Goal: Task Accomplishment & Management: Manage account settings

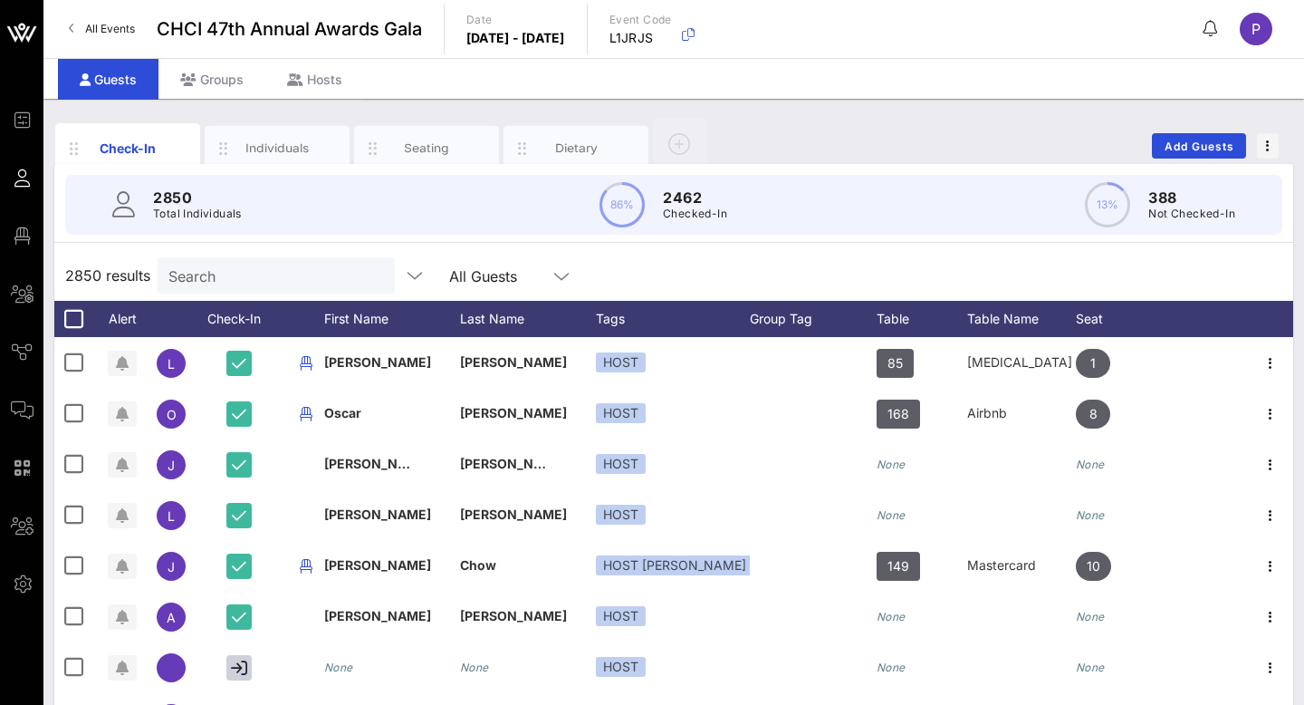
click at [134, 22] on span "All Events" at bounding box center [110, 29] width 50 height 14
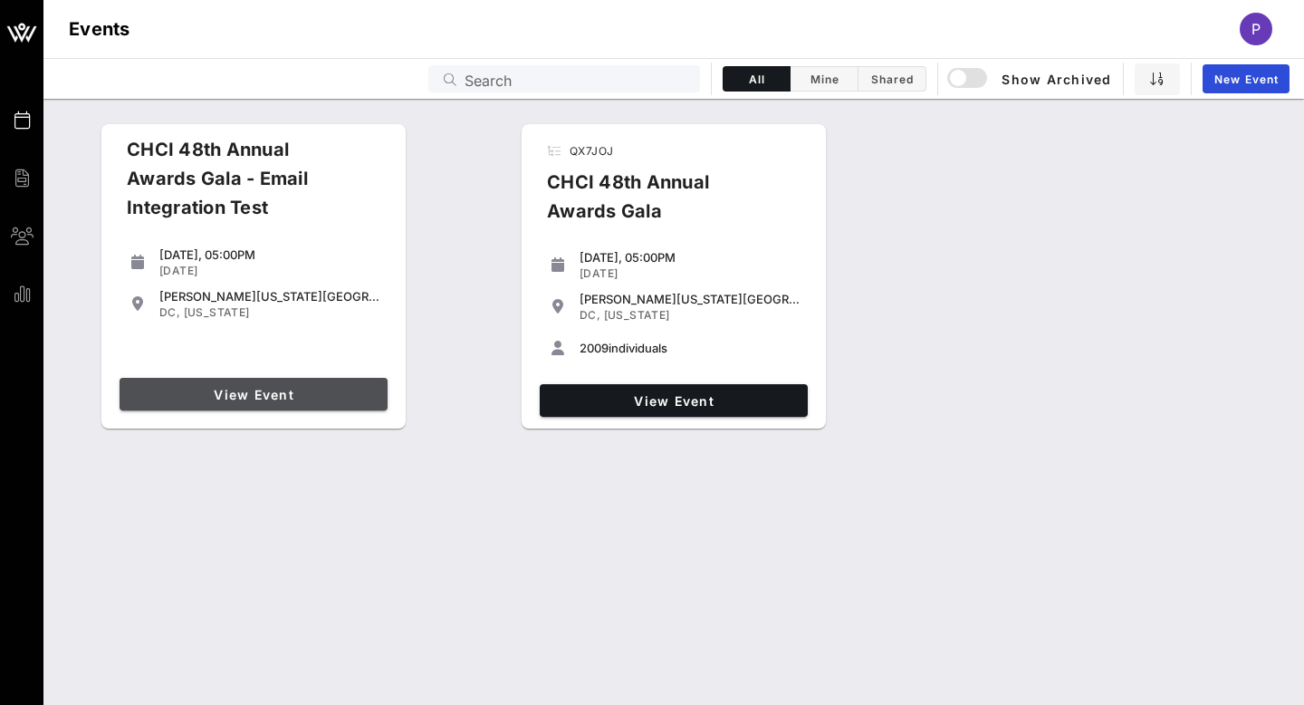
click at [306, 389] on span "View Event" at bounding box center [254, 394] width 254 height 15
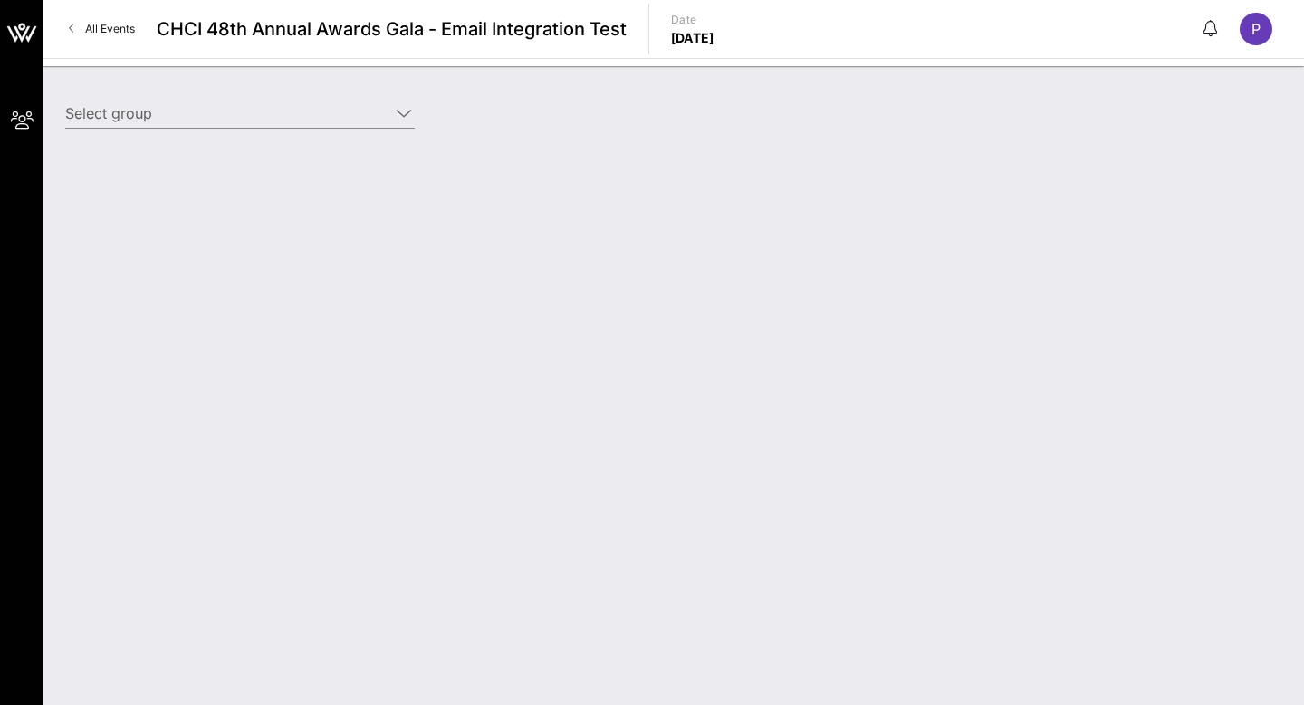
type input "CHCI - Test (Sponsor) [[PERSON_NAME], [EMAIL_ADDRESS][DOMAIN_NAME]]"
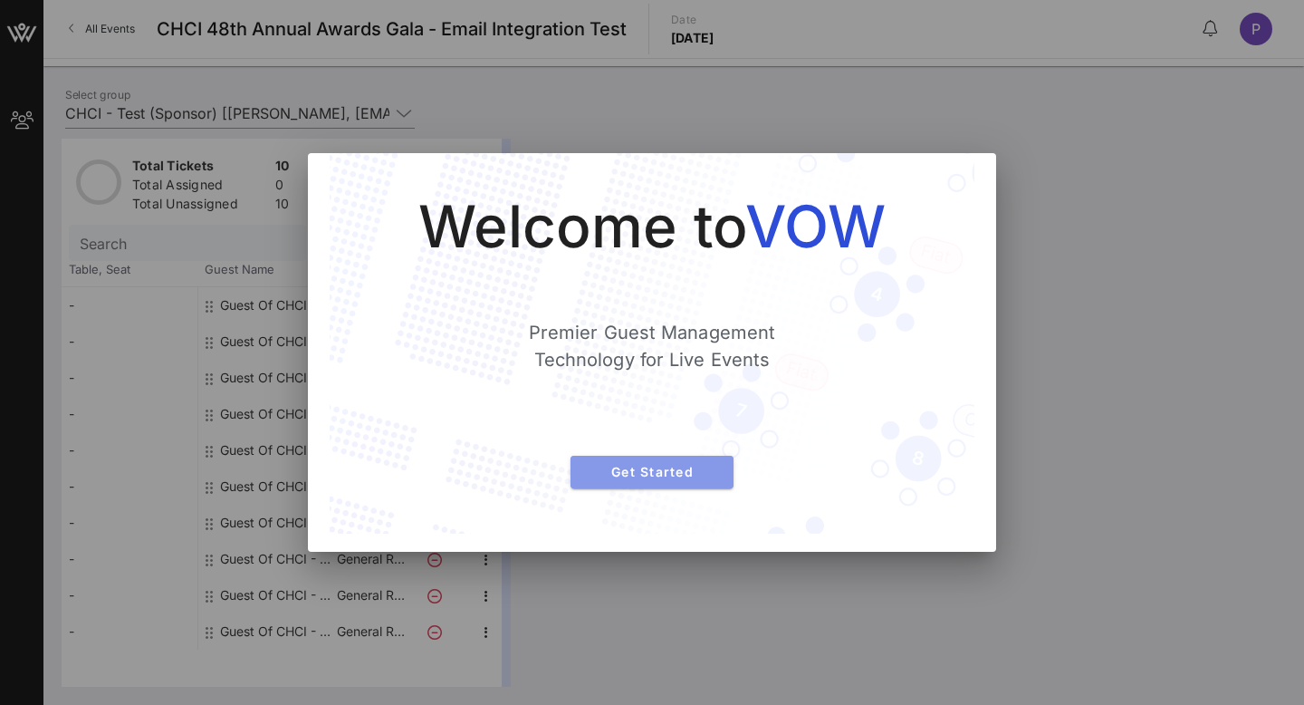
click at [628, 476] on span "Get Started" at bounding box center [652, 471] width 134 height 15
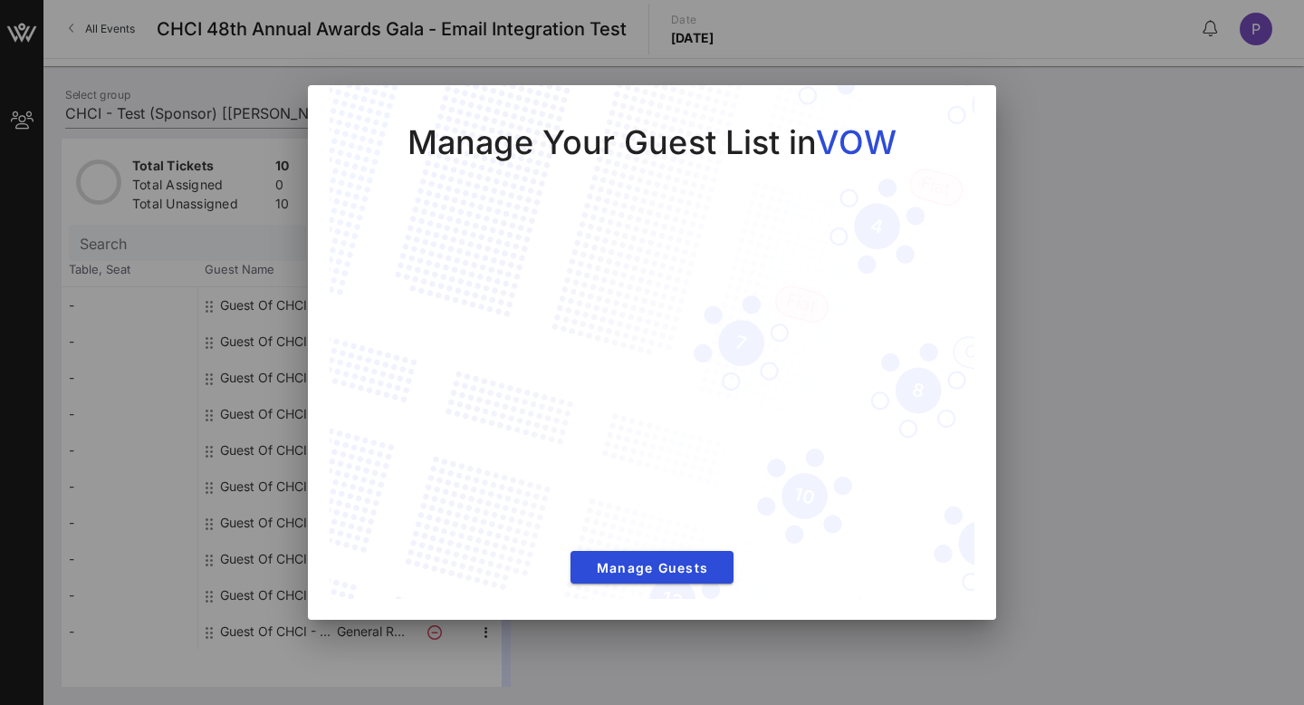
click at [677, 53] on div at bounding box center [652, 352] width 1304 height 705
click at [990, 81] on div at bounding box center [652, 352] width 1304 height 705
click at [688, 560] on span "Manage Guests" at bounding box center [652, 567] width 134 height 15
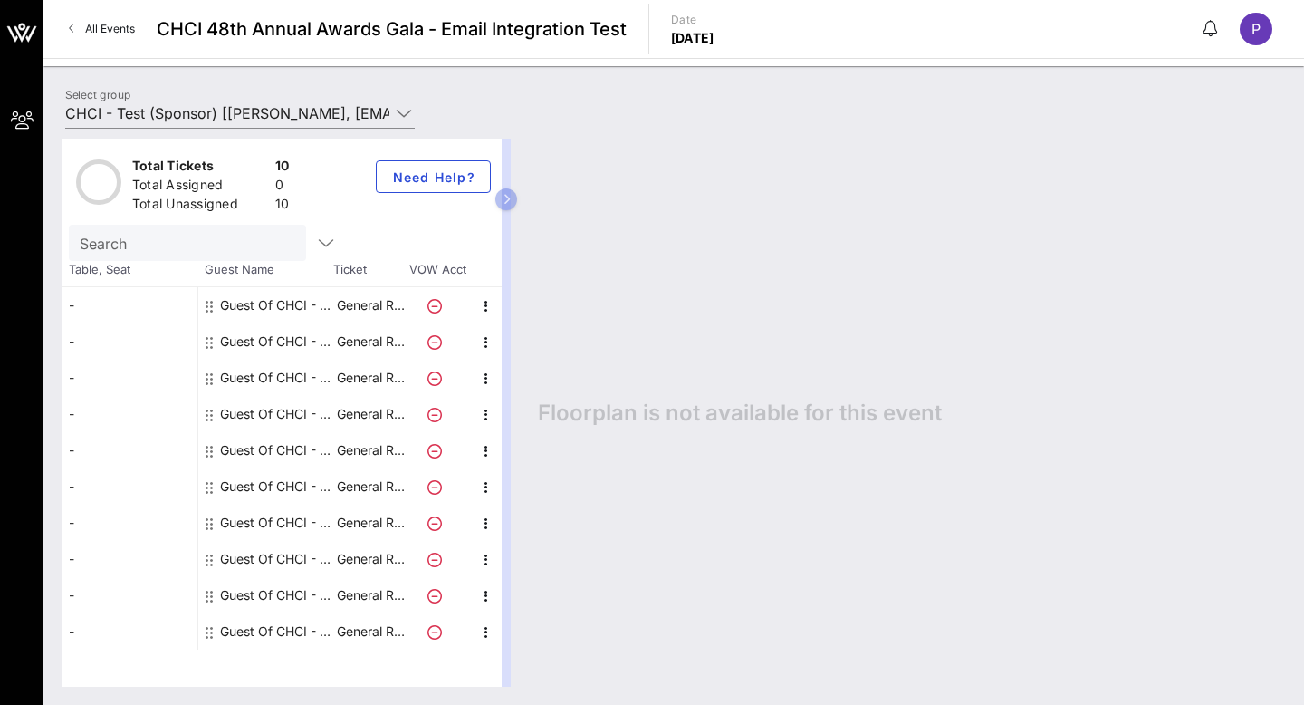
click at [128, 39] on link "All Events" at bounding box center [102, 28] width 88 height 29
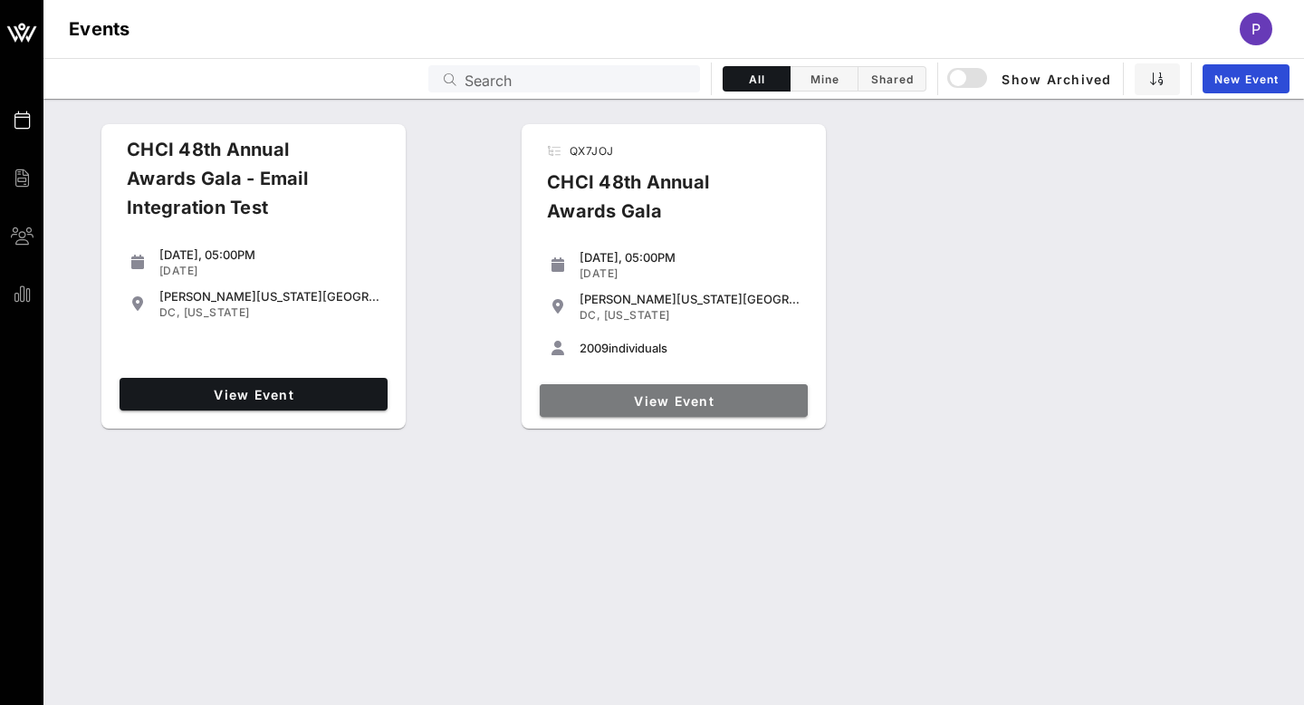
click at [679, 406] on span "View Event" at bounding box center [674, 400] width 254 height 15
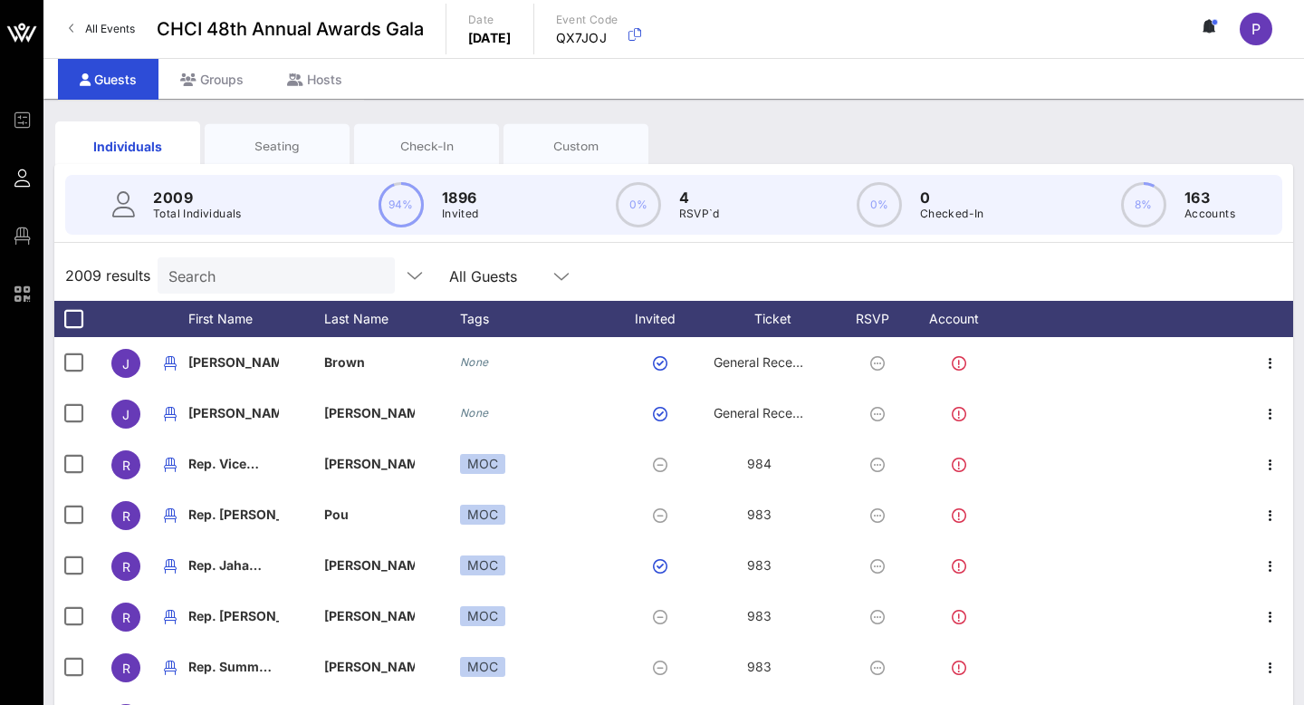
click at [1261, 30] on div "P" at bounding box center [1256, 29] width 33 height 33
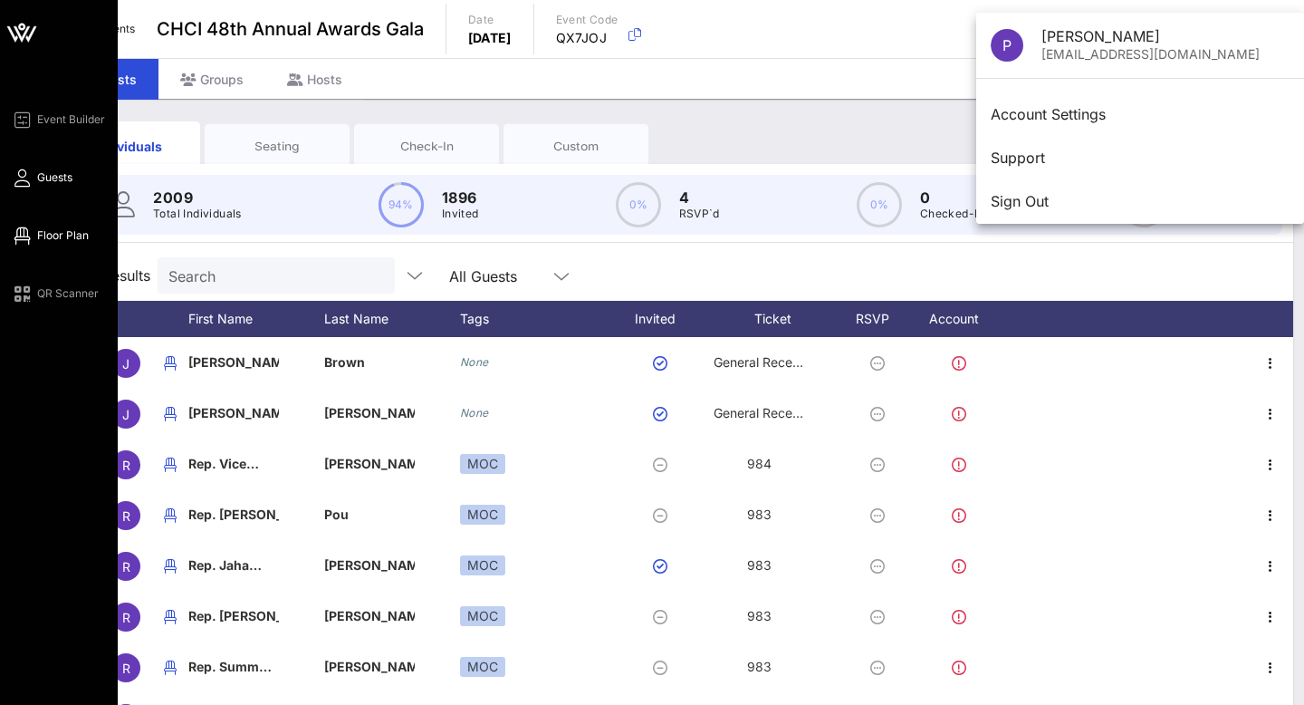
click at [60, 228] on span "Floor Plan" at bounding box center [63, 235] width 52 height 16
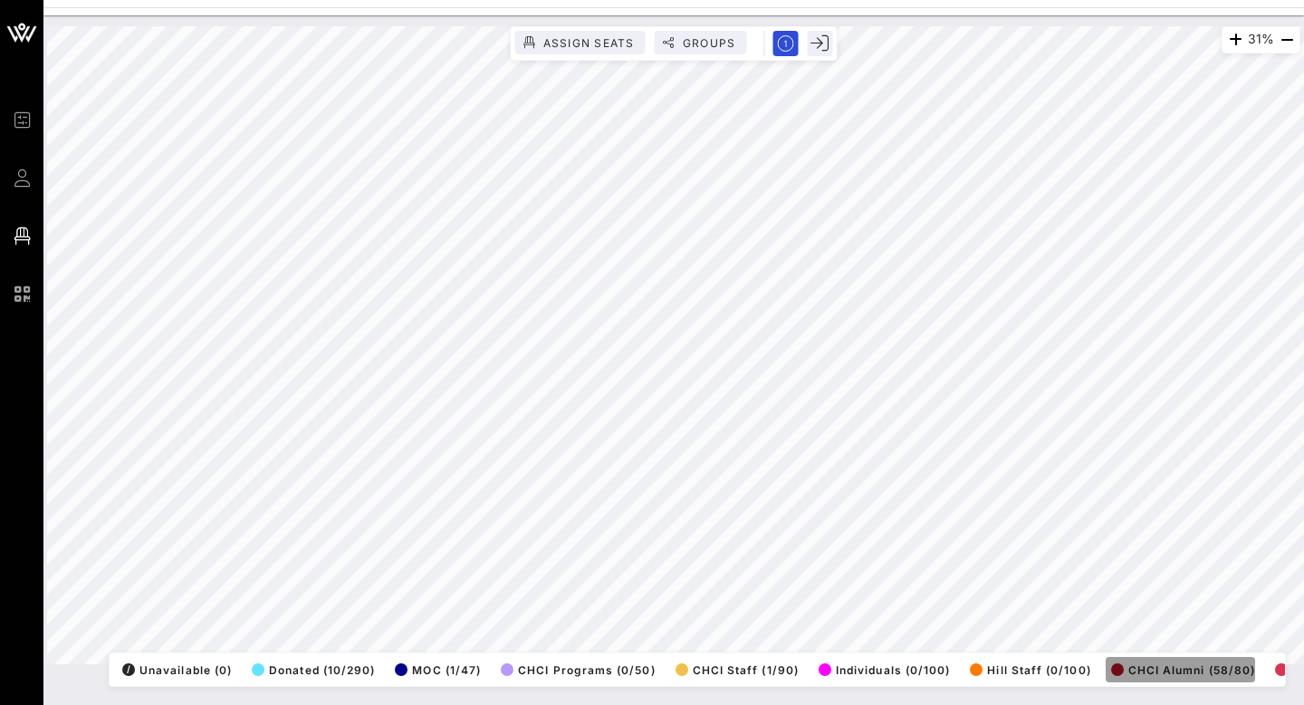
click at [1173, 671] on span "CHCI Alumni (58/80)" at bounding box center [1183, 670] width 144 height 14
click at [1234, 43] on icon "button" at bounding box center [1233, 40] width 22 height 22
click at [1234, 43] on icon "button" at bounding box center [1234, 40] width 22 height 22
click at [1234, 44] on icon "button" at bounding box center [1233, 40] width 22 height 22
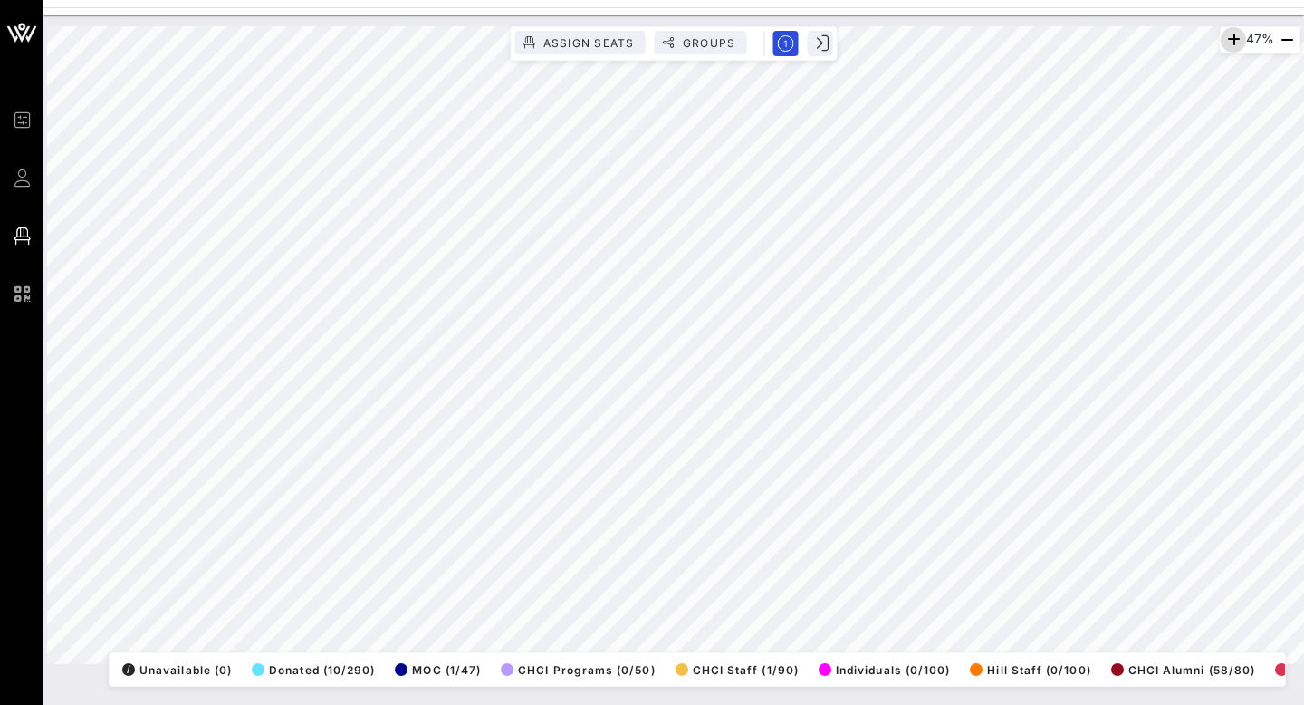
click at [1225, 39] on icon "button" at bounding box center [1234, 40] width 22 height 22
click at [1225, 39] on icon "button" at bounding box center [1235, 40] width 22 height 22
click at [1225, 39] on icon "button" at bounding box center [1233, 40] width 22 height 22
click at [1228, 43] on icon "button" at bounding box center [1233, 40] width 22 height 22
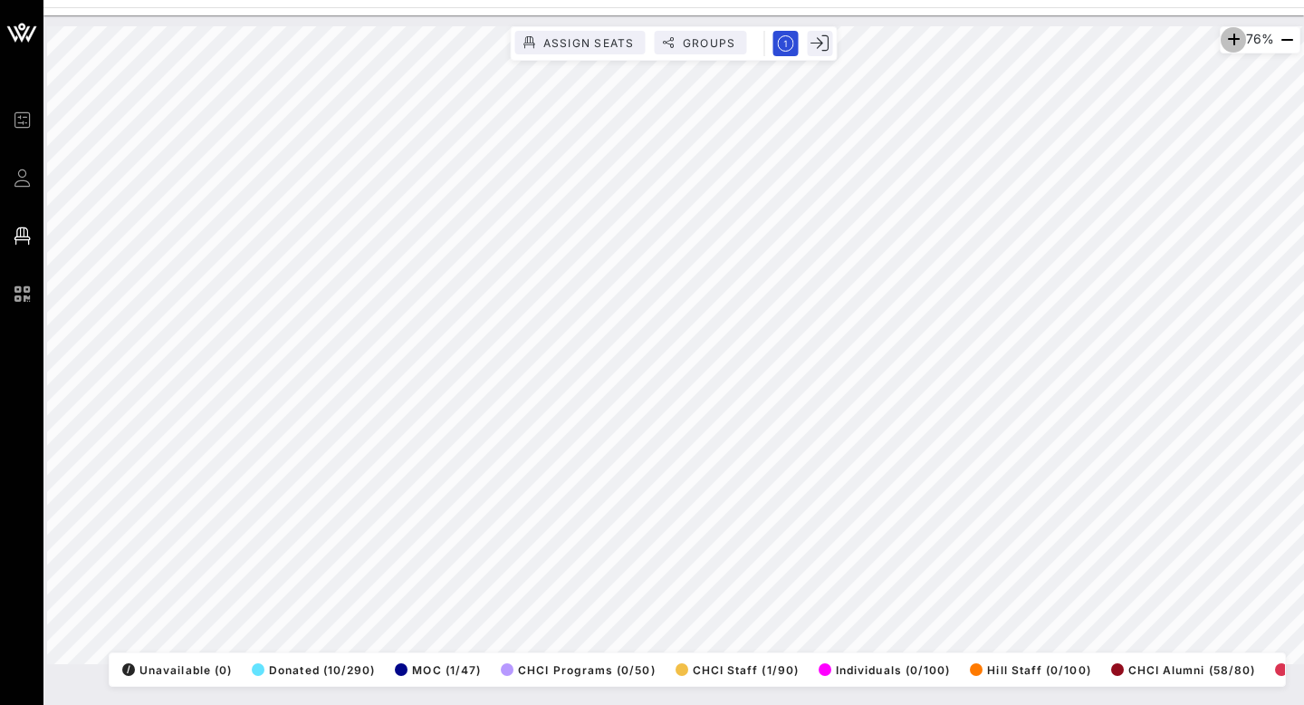
click at [1228, 43] on icon "button" at bounding box center [1234, 40] width 22 height 22
click at [1228, 43] on icon "button" at bounding box center [1233, 40] width 22 height 22
click at [1224, 35] on icon "button" at bounding box center [1233, 40] width 22 height 22
click at [1219, 47] on icon "button" at bounding box center [1227, 40] width 22 height 22
click at [1219, 47] on icon "button" at bounding box center [1230, 40] width 22 height 22
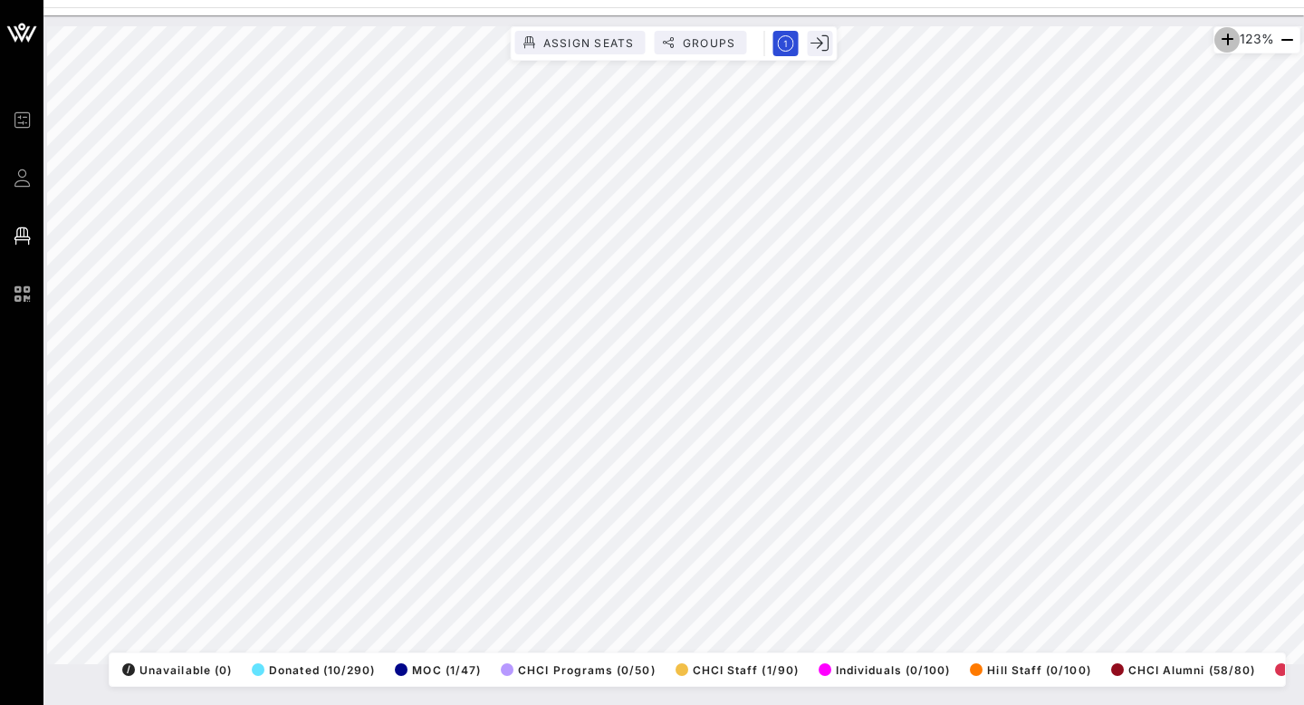
click at [1219, 47] on icon "button" at bounding box center [1227, 40] width 22 height 22
click at [1219, 47] on icon "button" at bounding box center [1228, 40] width 22 height 22
click at [700, 43] on span "Groups" at bounding box center [709, 43] width 54 height 14
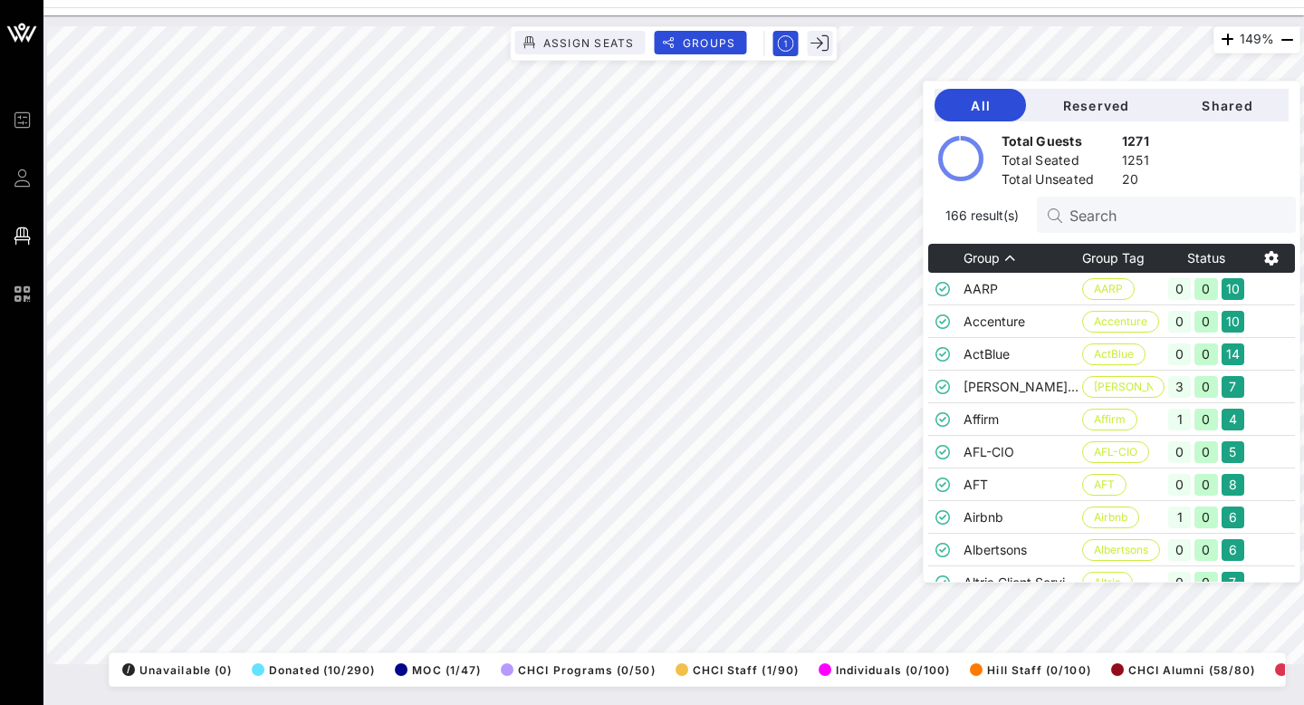
click at [1070, 215] on div at bounding box center [1059, 214] width 22 height 18
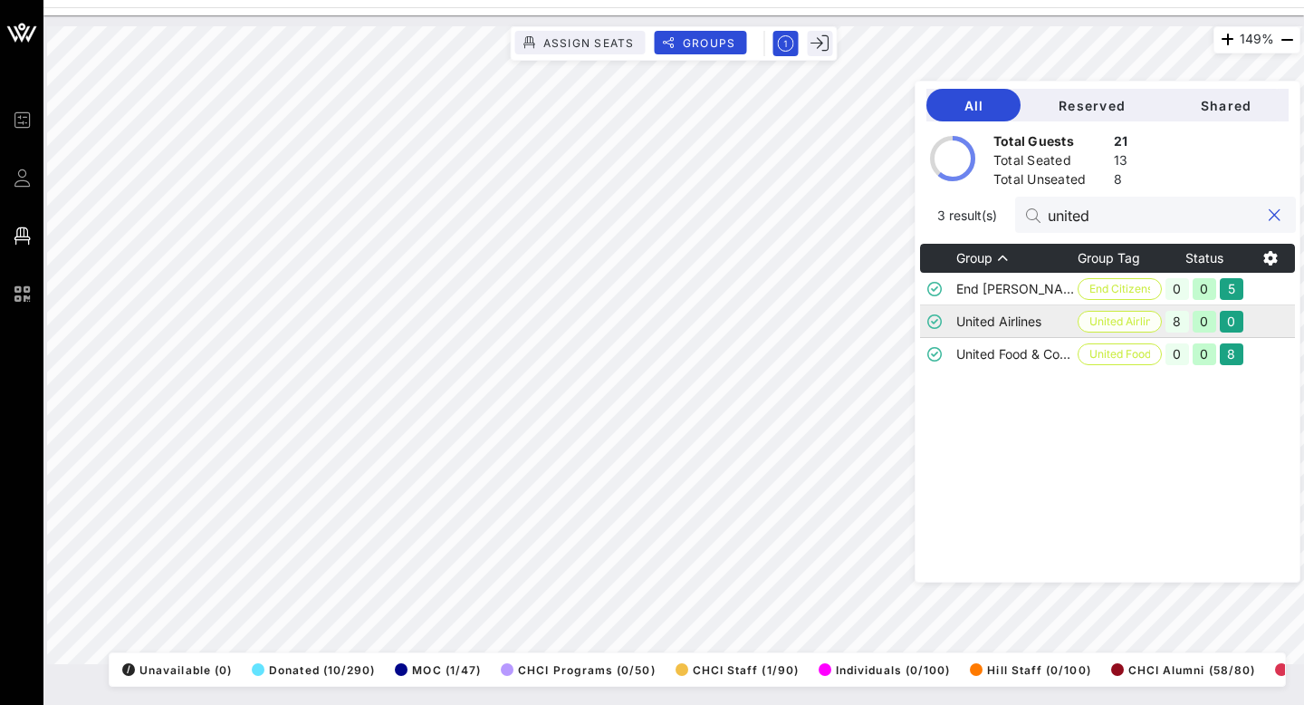
type input "united"
click at [1150, 323] on span "United Airlines" at bounding box center [1120, 322] width 61 height 20
click at [1015, 319] on td "United Airlines" at bounding box center [1016, 321] width 121 height 33
click at [1016, 320] on td "United Airlines" at bounding box center [1016, 321] width 121 height 33
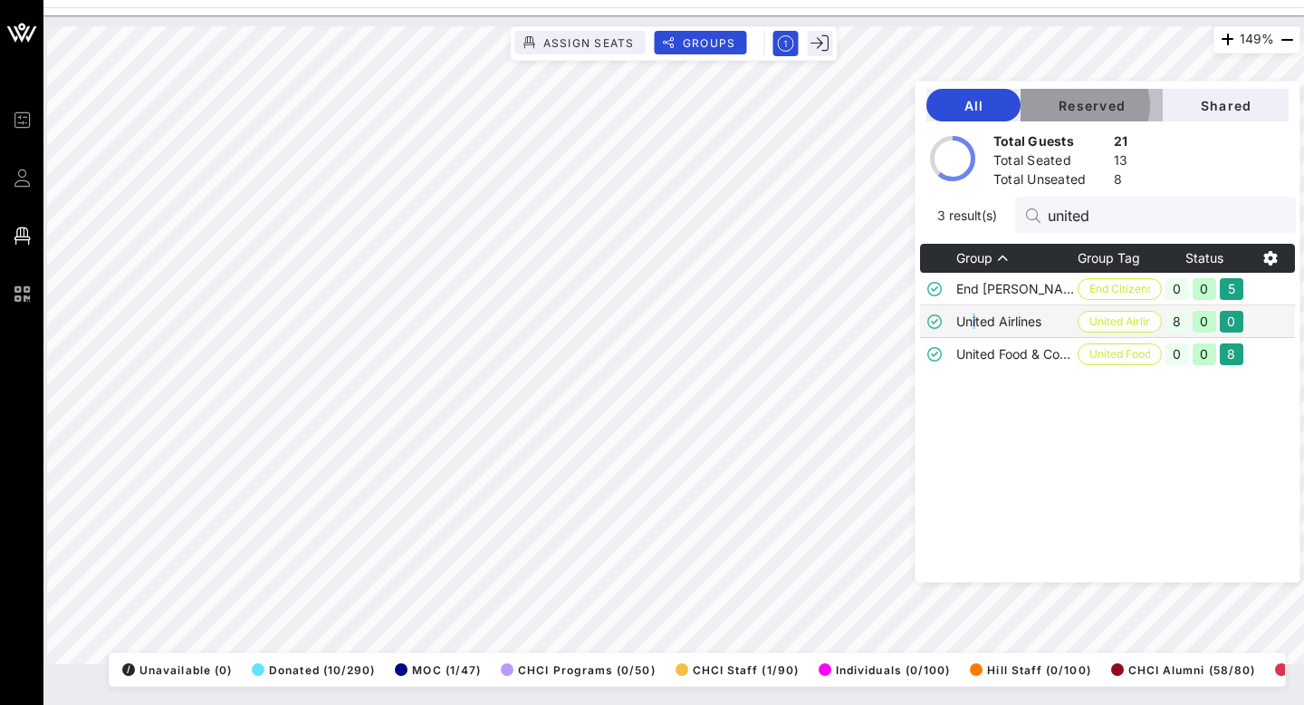
click at [1123, 113] on button "Reserved" at bounding box center [1092, 105] width 142 height 33
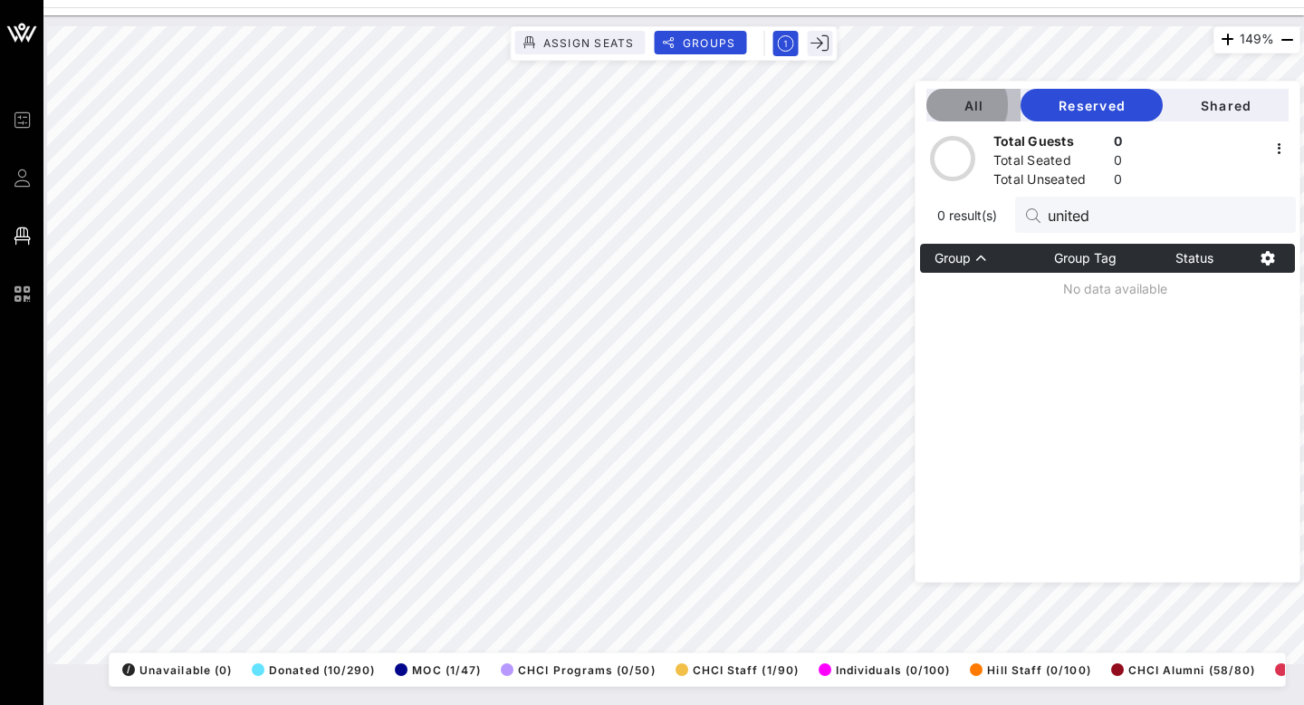
click at [1019, 94] on button "All" at bounding box center [974, 105] width 94 height 33
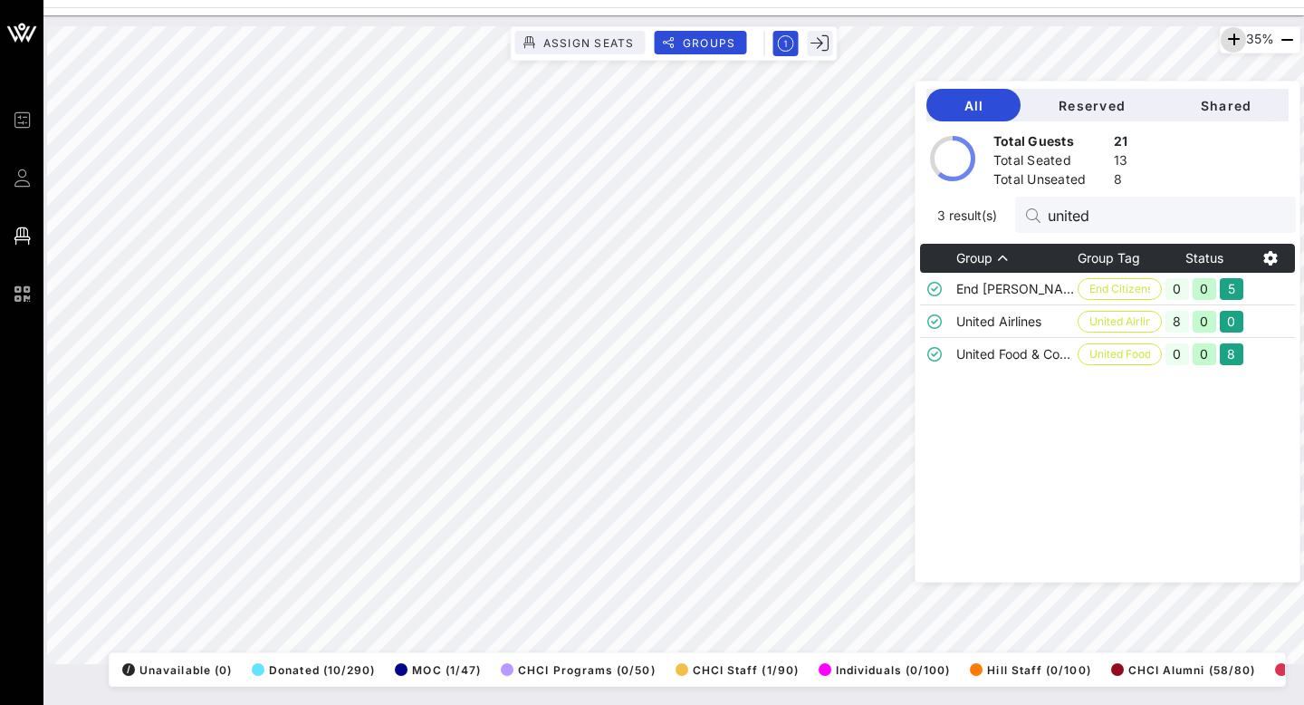
click at [1223, 42] on icon "button" at bounding box center [1234, 40] width 22 height 22
click at [1223, 42] on icon "button" at bounding box center [1233, 40] width 22 height 22
click at [1223, 42] on icon "button" at bounding box center [1234, 40] width 22 height 22
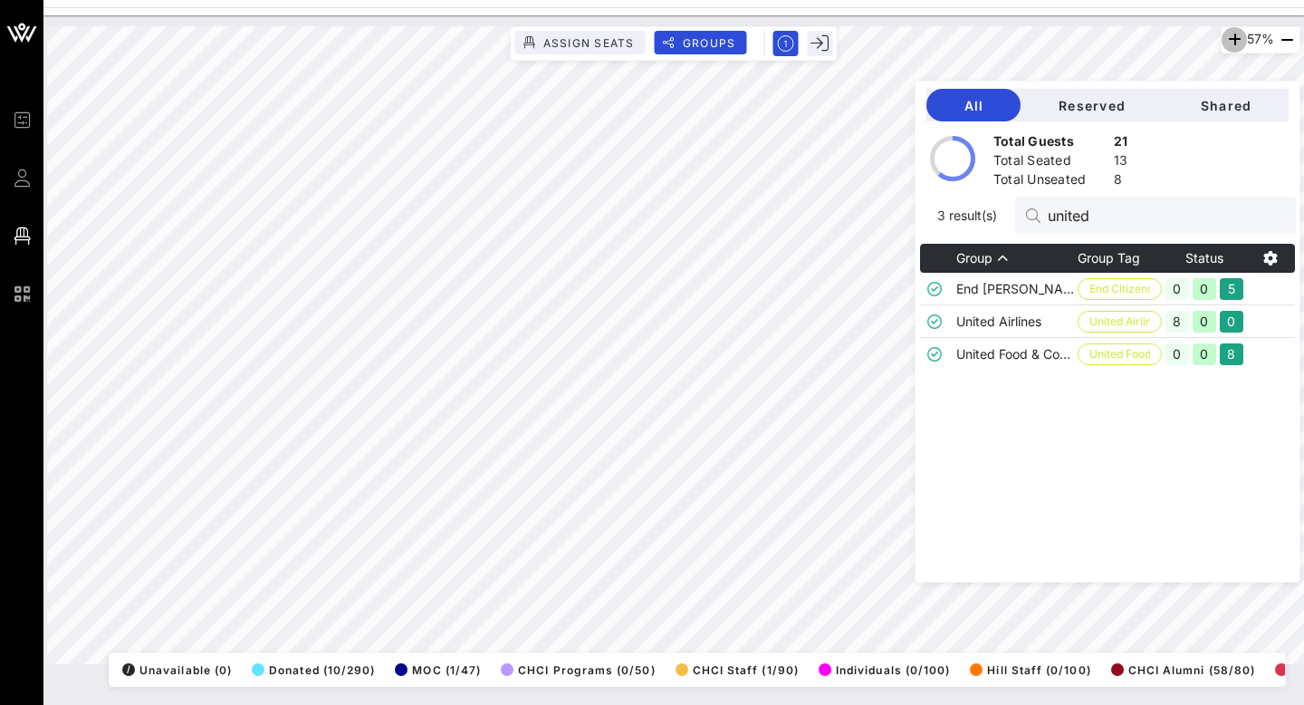
click at [1227, 44] on icon "button" at bounding box center [1235, 40] width 22 height 22
click at [1227, 44] on icon "button" at bounding box center [1233, 40] width 22 height 22
click at [1227, 44] on icon "button" at bounding box center [1234, 40] width 22 height 22
click at [1227, 44] on icon "button" at bounding box center [1233, 40] width 22 height 22
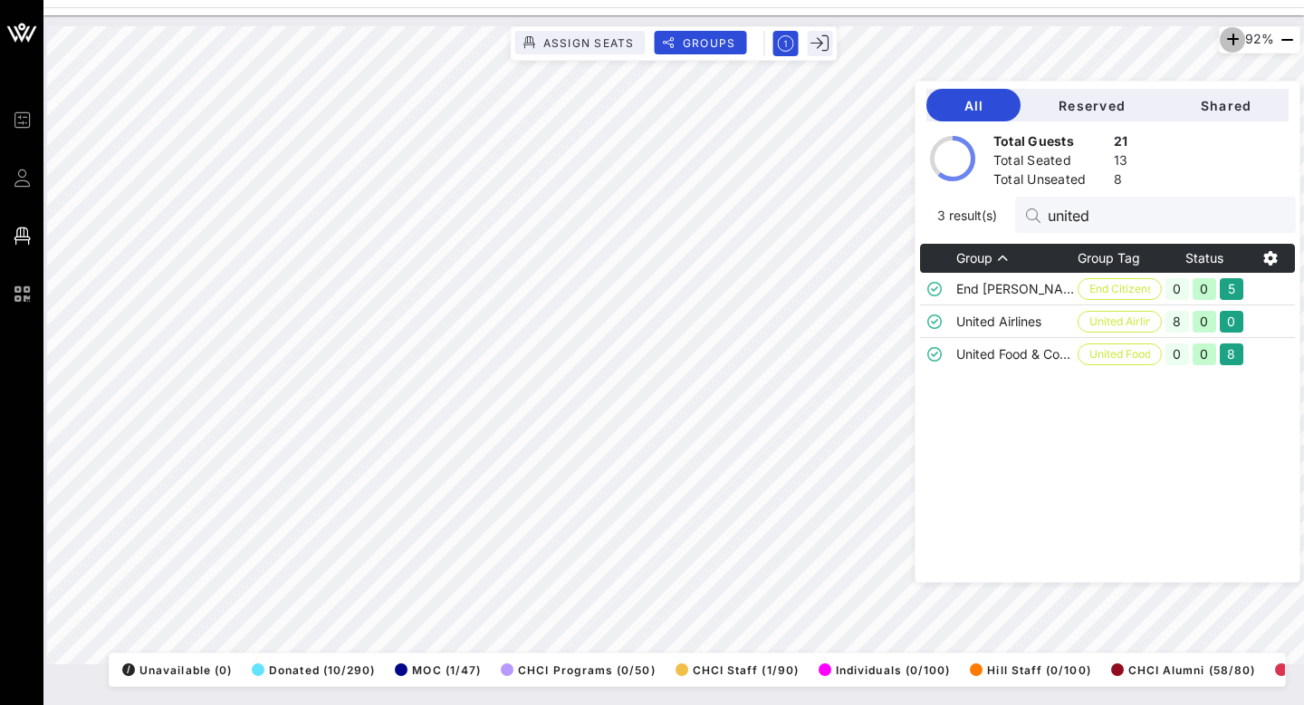
click at [1227, 44] on icon "button" at bounding box center [1233, 40] width 22 height 22
click at [1227, 44] on icon "button" at bounding box center [1230, 40] width 22 height 22
click at [1227, 44] on icon "button" at bounding box center [1233, 40] width 22 height 22
click at [1227, 44] on icon "button" at bounding box center [1228, 40] width 22 height 22
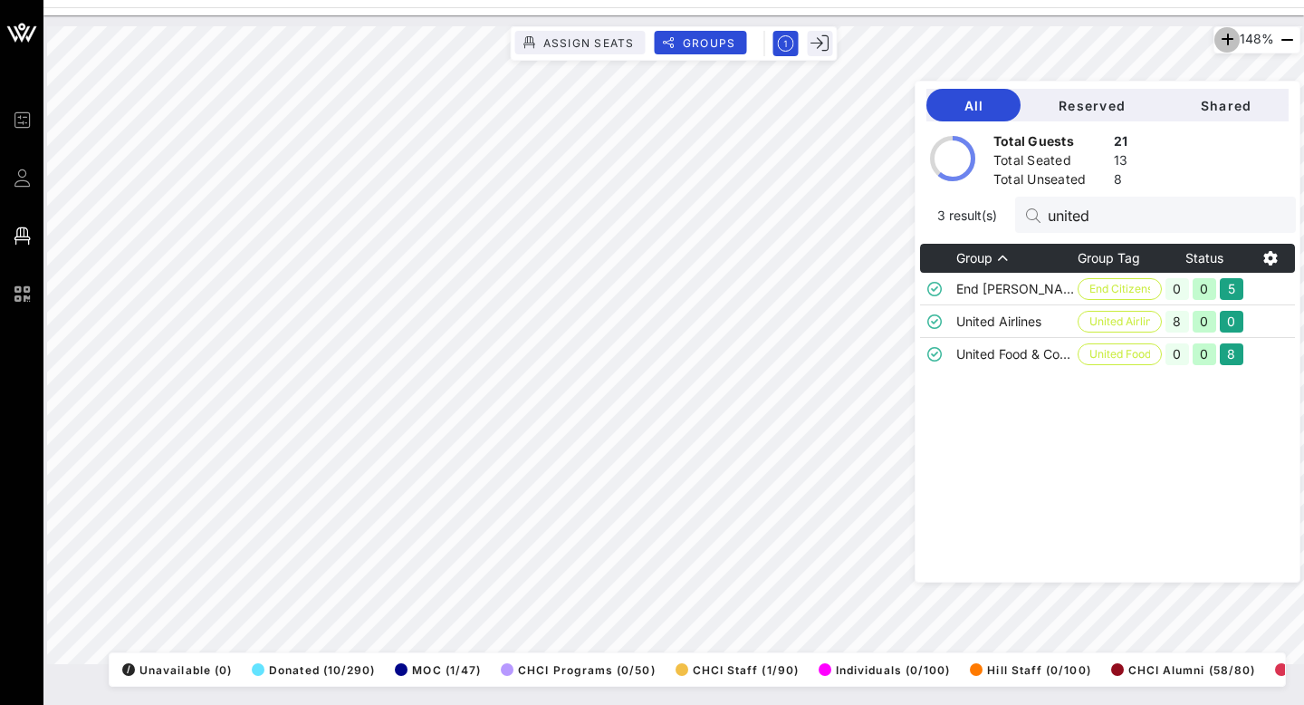
click at [1227, 44] on icon "button" at bounding box center [1227, 40] width 22 height 22
click at [1017, 323] on td "United Airlines" at bounding box center [1016, 321] width 121 height 33
click at [595, 702] on div "156% Assign Seats Groups Exit All Reserved Shared Total Guests 21 Total Seated …" at bounding box center [673, 359] width 1261 height 689
click at [952, 149] on div "156% Assign Seats Groups Exit All Reserved Shared Total Guests 21 Total Seated …" at bounding box center [674, 345] width 1254 height 638
